Goal: Task Accomplishment & Management: Use online tool/utility

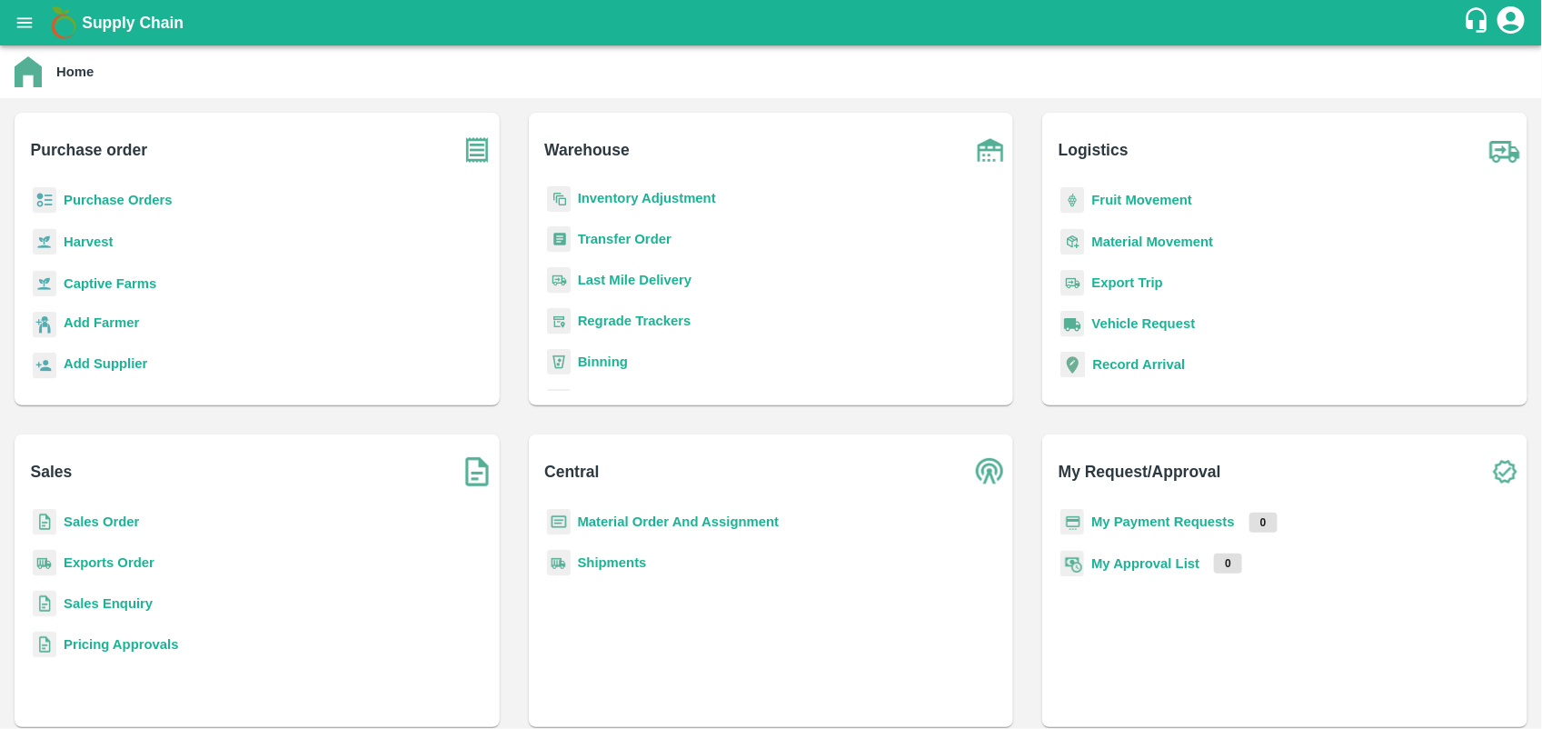
scroll to position [236, 0]
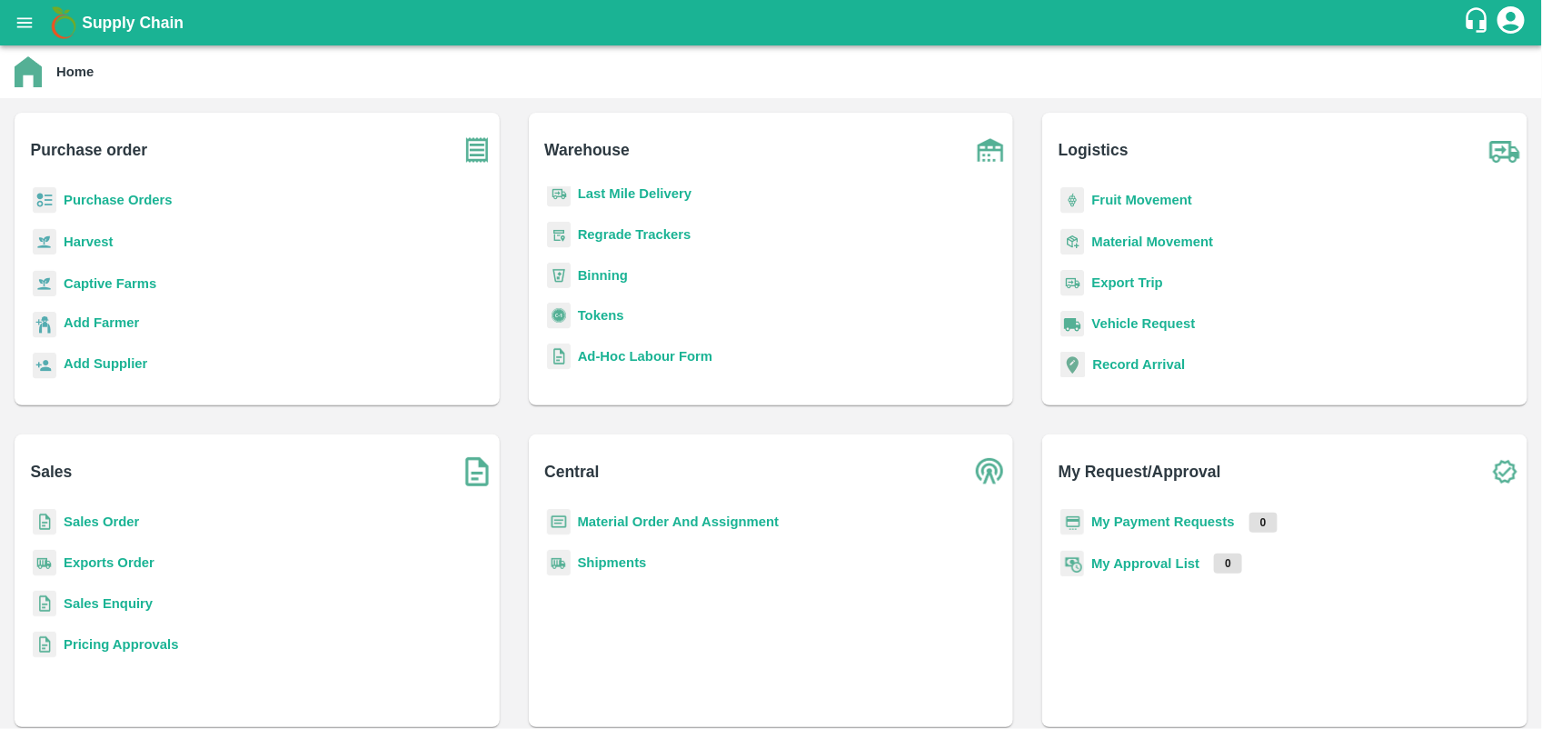
click at [595, 323] on p "Tokens" at bounding box center [601, 315] width 46 height 20
click at [601, 308] on b "Tokens" at bounding box center [601, 315] width 46 height 15
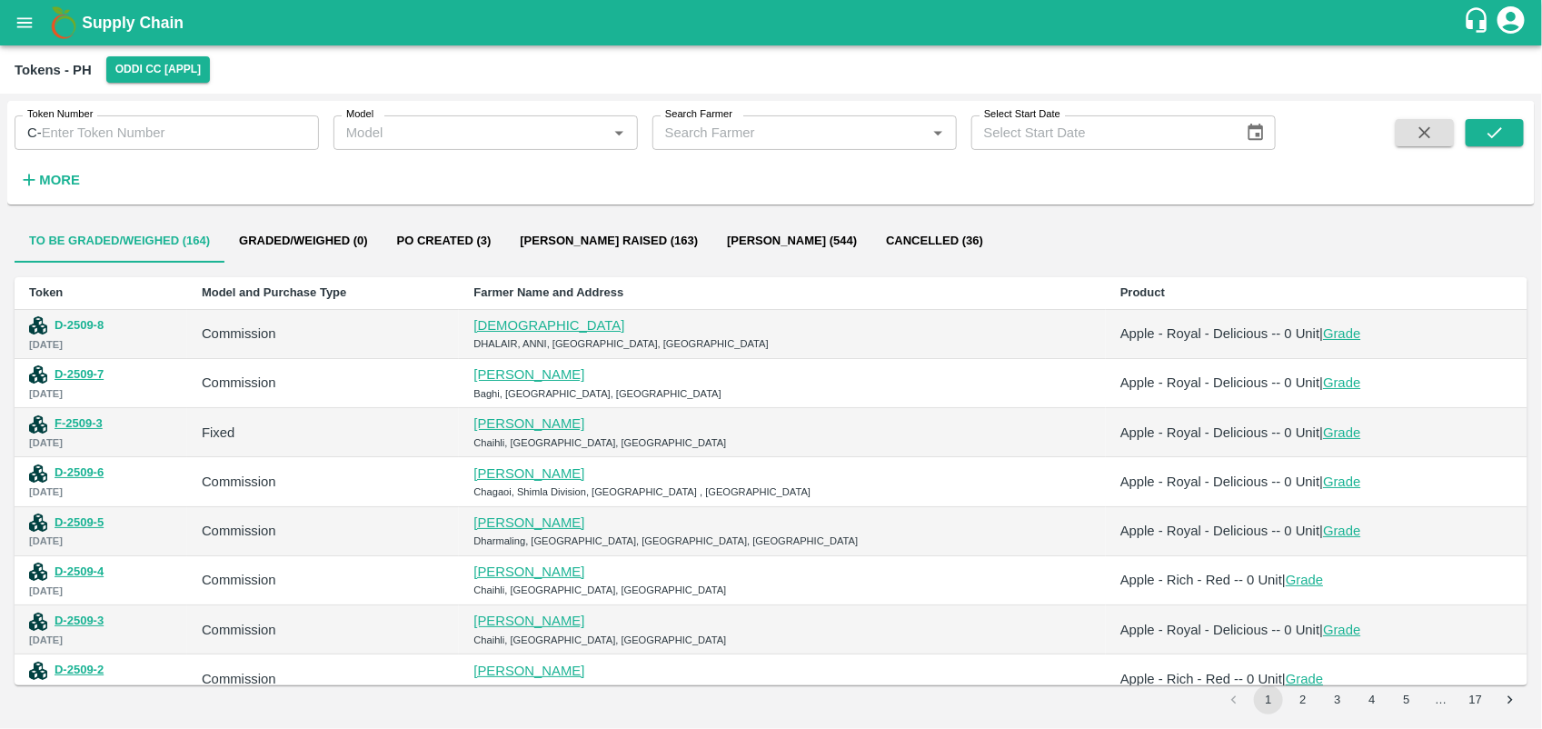
click at [73, 319] on button "D-2509-8" at bounding box center [79, 325] width 49 height 21
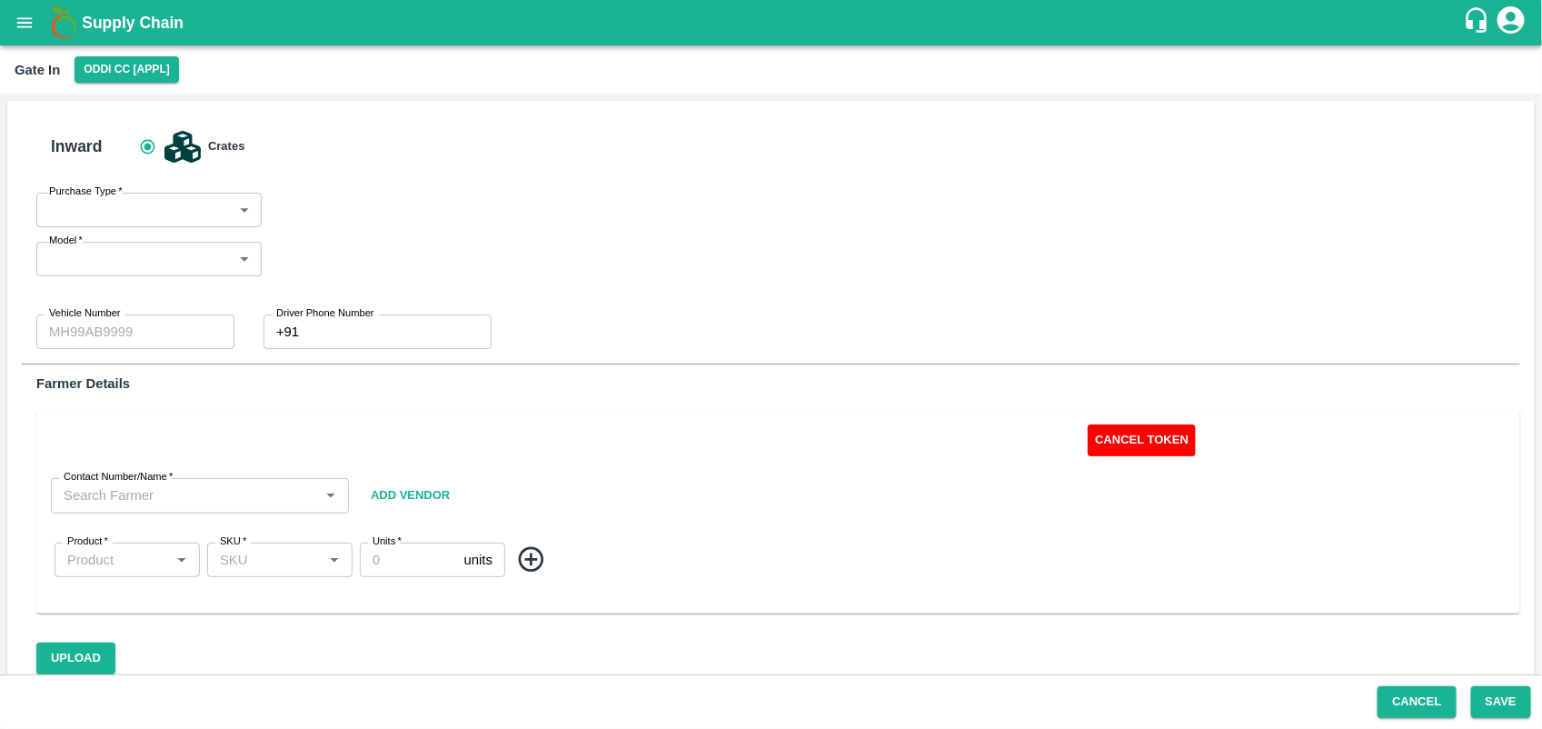
scroll to position [35, 0]
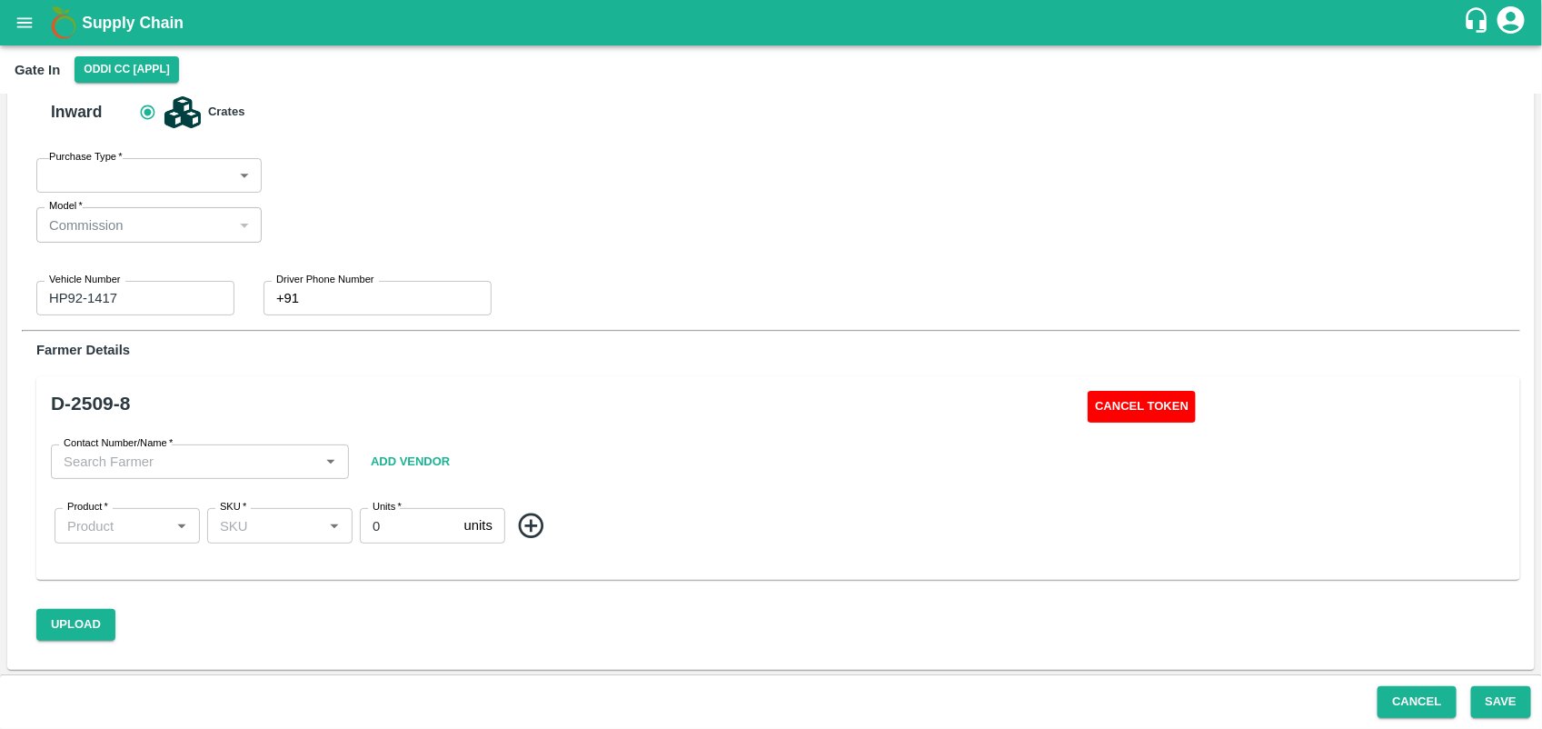
type input "Commission"
type input "HP92-1417"
type input "0"
type input "[PERSON_NAME]-8219107782"
type input "Apple - Royal - Delicious"
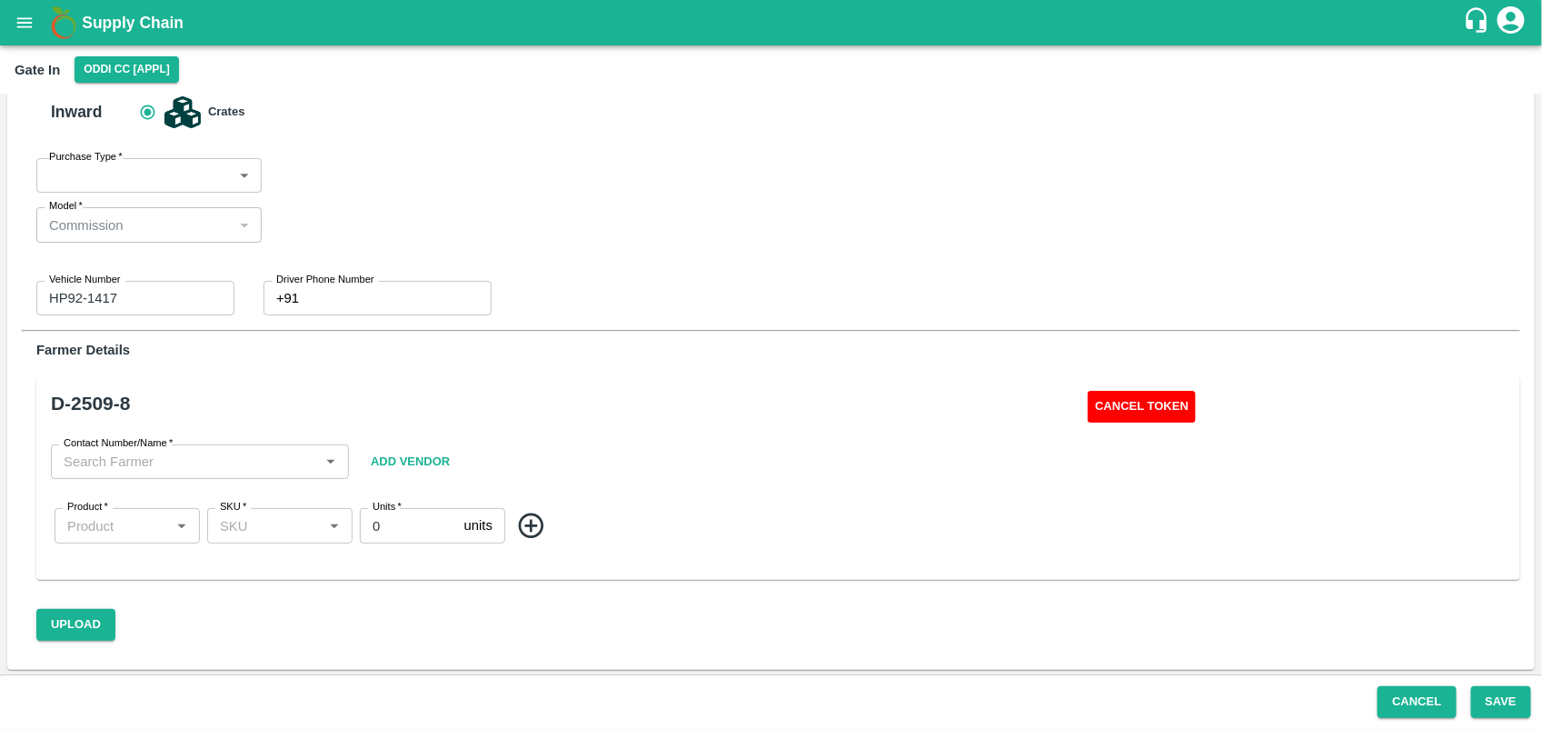
type input "SHIM-MIX"
click at [1133, 397] on button "Cancel Token" at bounding box center [1141, 407] width 108 height 32
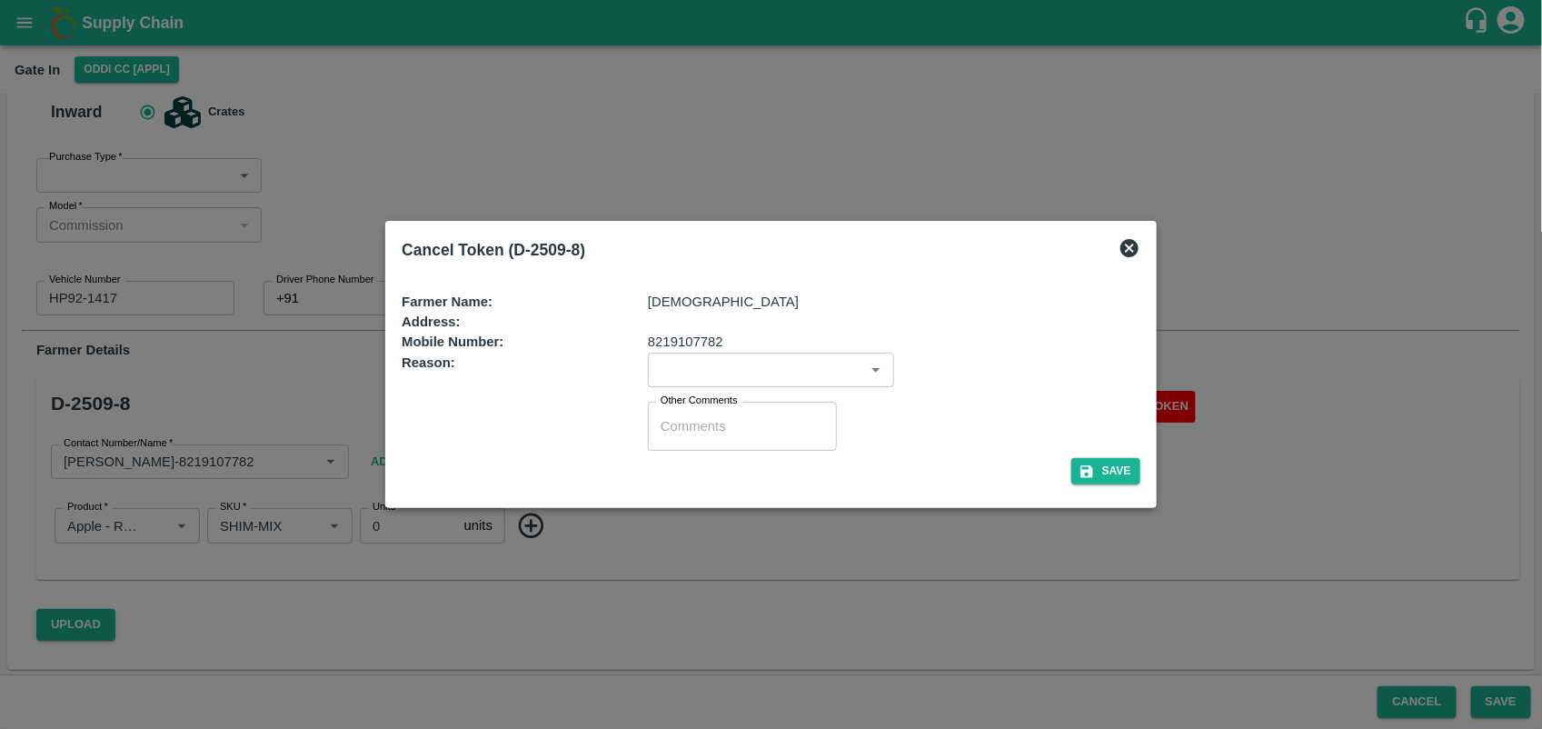
click at [716, 362] on input "input" at bounding box center [755, 370] width 205 height 24
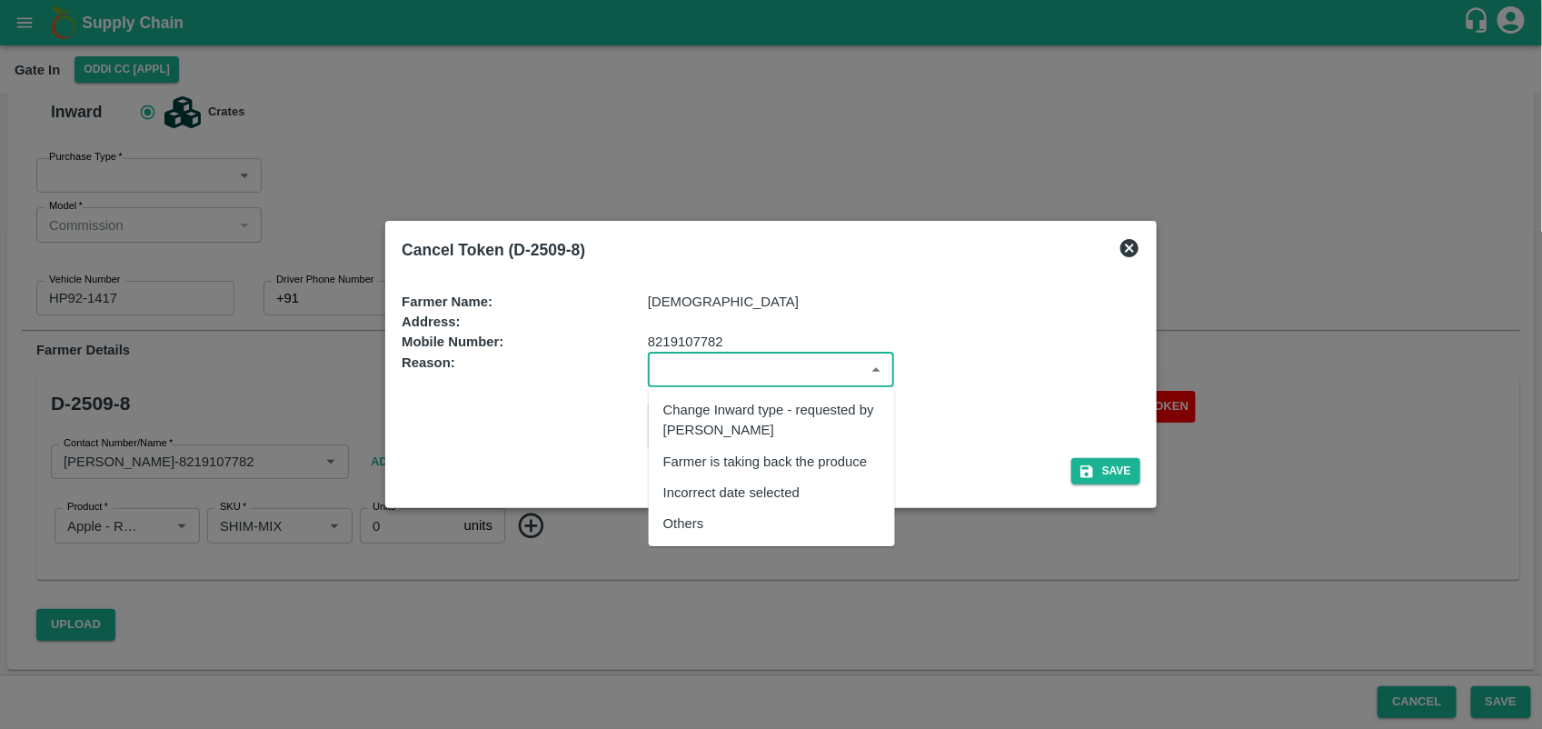
click at [680, 521] on div "Others" at bounding box center [683, 523] width 41 height 20
type input "Others"
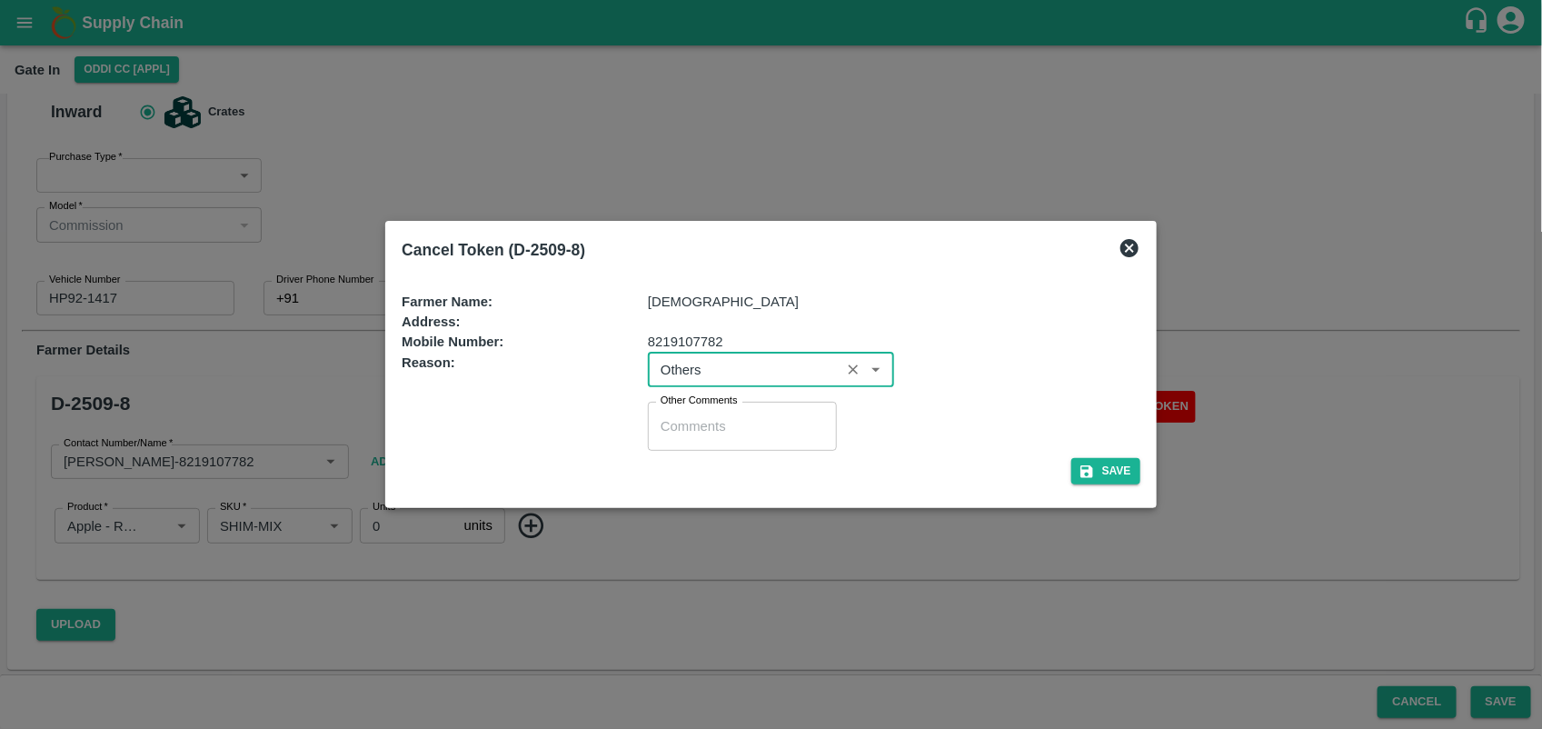
click at [704, 424] on textarea "Other Comments" at bounding box center [742, 426] width 164 height 19
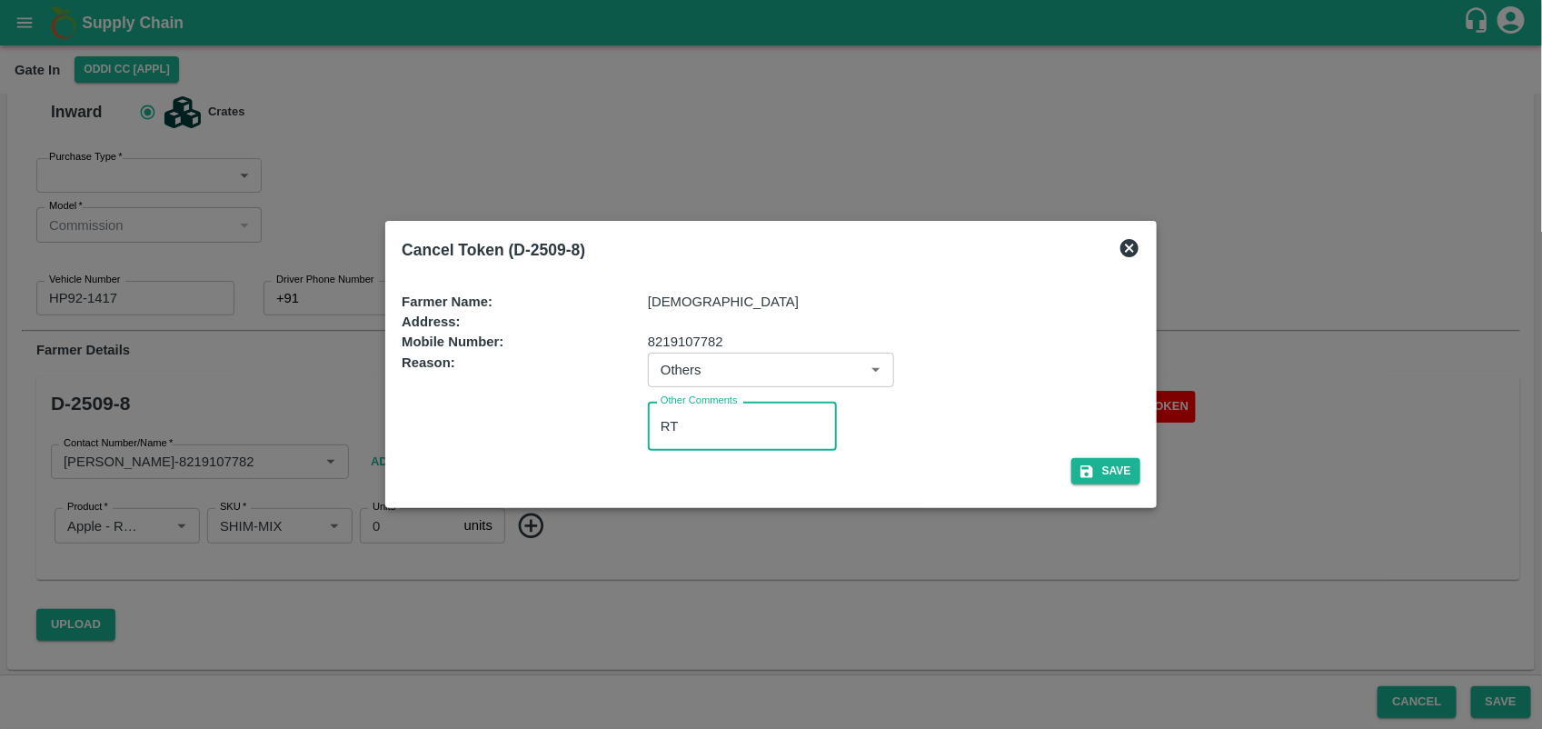
type textarea "R"
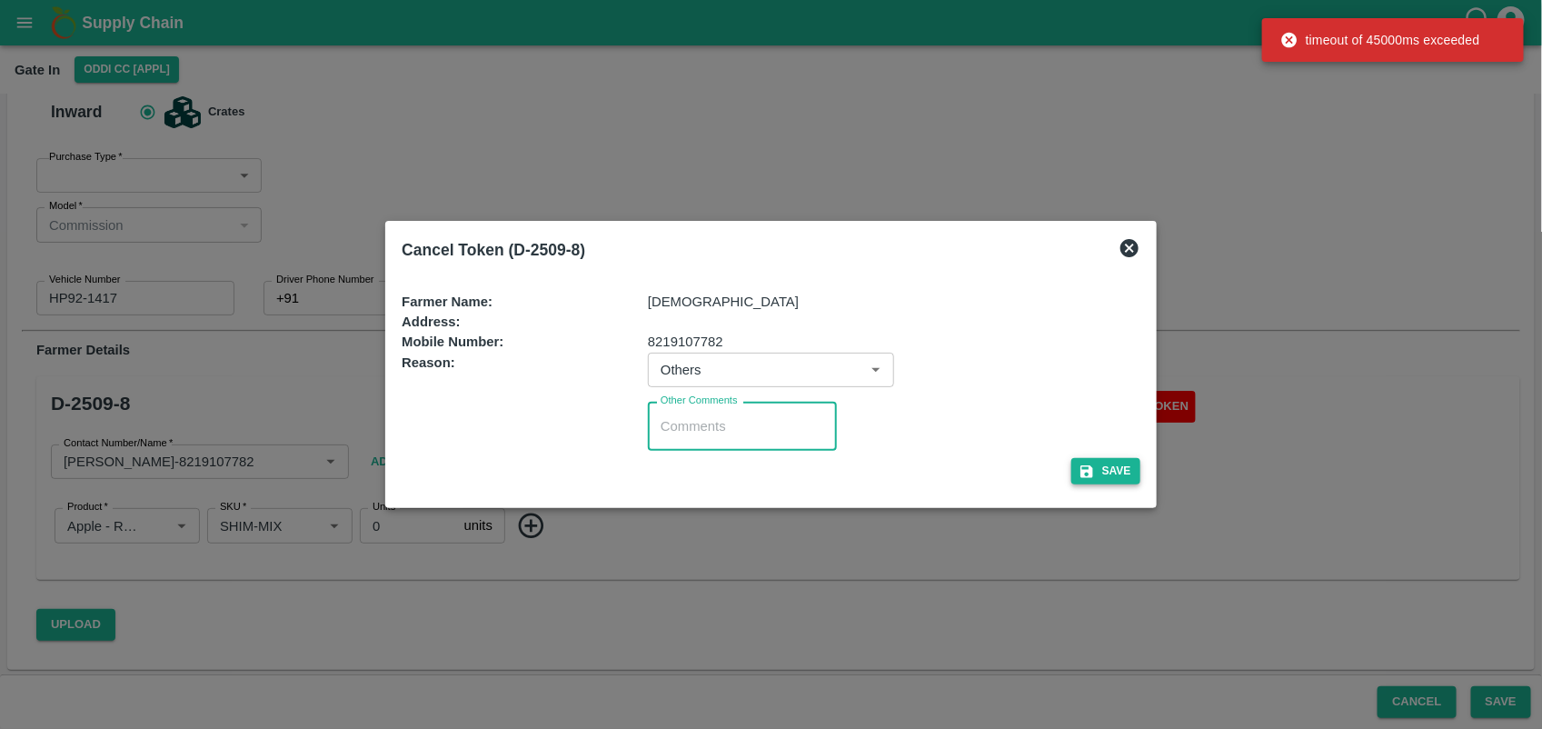
click at [1096, 464] on button "Save" at bounding box center [1105, 471] width 69 height 26
